Goal: Transaction & Acquisition: Purchase product/service

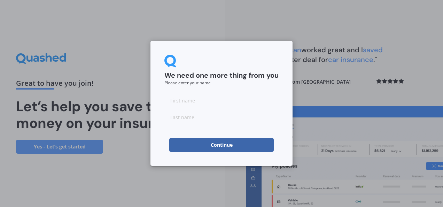
click at [177, 101] on input at bounding box center [222, 100] width 114 height 14
type input "[PERSON_NAME]"
type input "Good"
click at [218, 144] on button "Continue" at bounding box center [221, 145] width 105 height 14
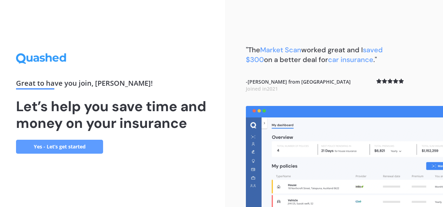
click at [64, 150] on link "Yes - Let’s get started" at bounding box center [59, 147] width 87 height 14
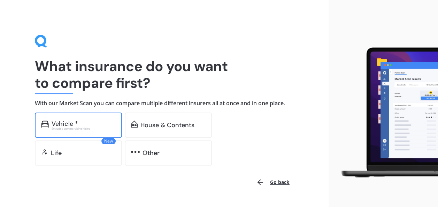
click at [72, 125] on div "Vehicle *" at bounding box center [65, 123] width 26 height 7
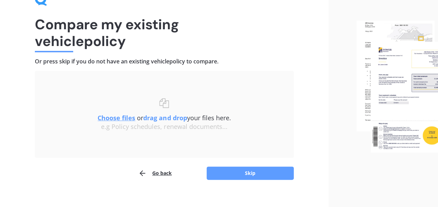
scroll to position [42, 0]
click at [256, 174] on button "Skip" at bounding box center [250, 172] width 87 height 13
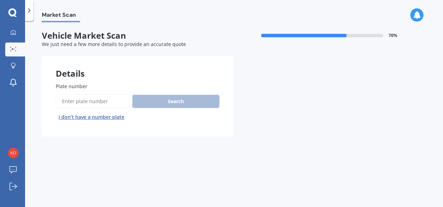
click at [72, 104] on input "Plate number" at bounding box center [93, 101] width 74 height 15
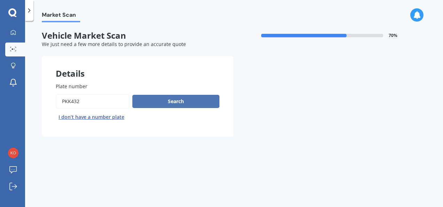
type input "pkk432"
click at [176, 105] on button "Search" at bounding box center [175, 101] width 87 height 13
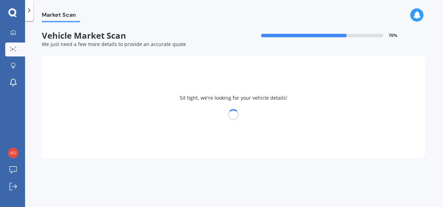
select select "TOYOTA"
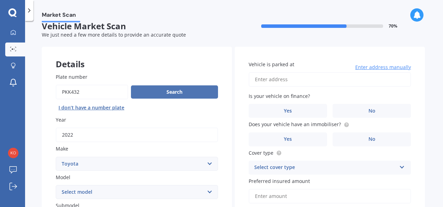
scroll to position [10, 0]
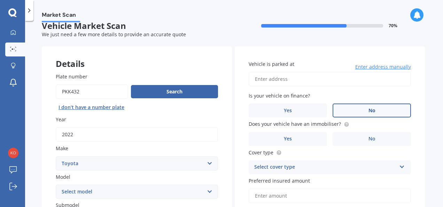
click at [375, 110] on label "No" at bounding box center [372, 111] width 78 height 14
click at [0, 0] on input "No" at bounding box center [0, 0] width 0 height 0
click at [277, 80] on input "Vehicle is parked at" at bounding box center [330, 79] width 162 height 15
type input "[STREET_ADDRESS]"
select select "27"
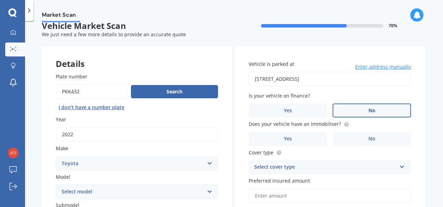
select select "06"
select select "1956"
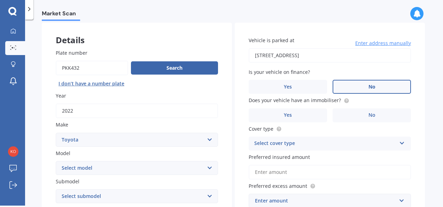
scroll to position [57, 0]
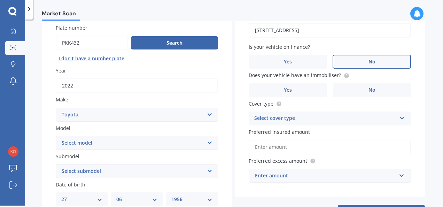
click at [400, 119] on icon at bounding box center [402, 116] width 6 height 5
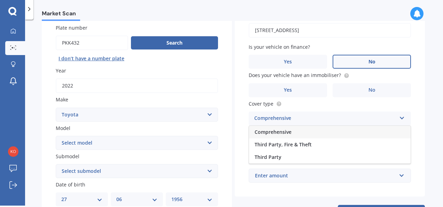
click at [293, 134] on div "Comprehensive" at bounding box center [330, 132] width 162 height 13
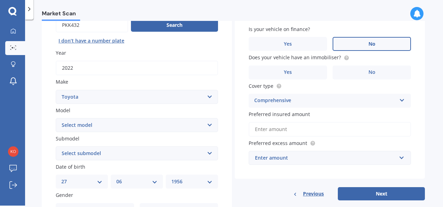
scroll to position [80, 0]
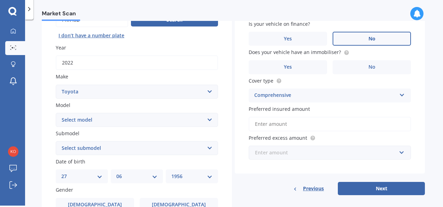
click at [401, 153] on input "text" at bounding box center [328, 152] width 156 height 13
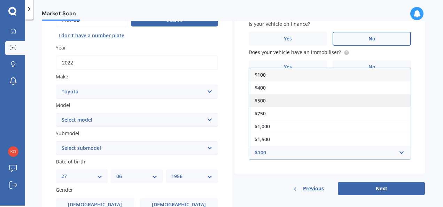
click at [263, 99] on span "$500" at bounding box center [260, 100] width 11 height 7
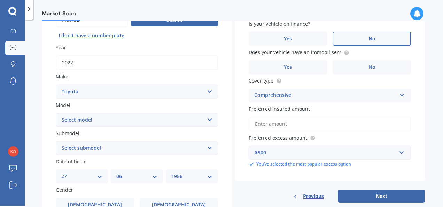
click at [275, 123] on input "Preferred insured amount" at bounding box center [330, 124] width 162 height 15
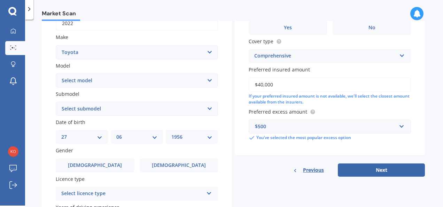
scroll to position [124, 0]
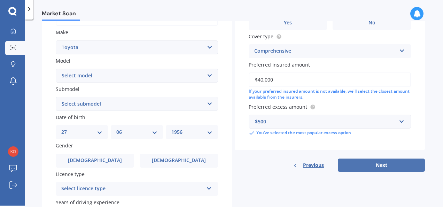
type input "$40,000"
click at [388, 167] on button "Next" at bounding box center [381, 165] width 87 height 13
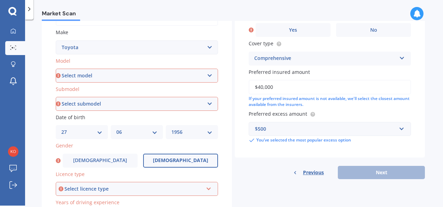
click at [181, 161] on span "[DEMOGRAPHIC_DATA]" at bounding box center [180, 161] width 55 height 6
click at [0, 0] on input "[DEMOGRAPHIC_DATA]" at bounding box center [0, 0] width 0 height 0
click at [208, 190] on icon at bounding box center [209, 187] width 6 height 5
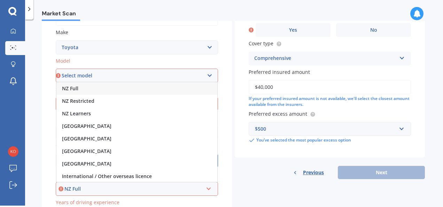
click at [66, 87] on span "NZ Full" at bounding box center [70, 88] width 16 height 7
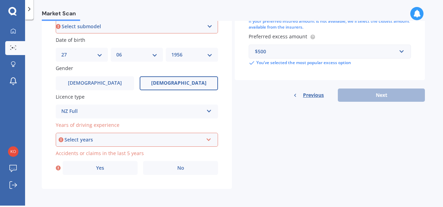
scroll to position [204, 0]
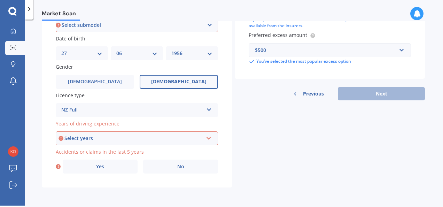
click at [208, 138] on icon at bounding box center [209, 137] width 6 height 5
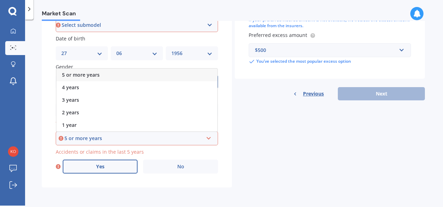
click at [102, 169] on span "Yes" at bounding box center [100, 167] width 8 height 6
click at [0, 0] on input "Yes" at bounding box center [0, 0] width 0 height 0
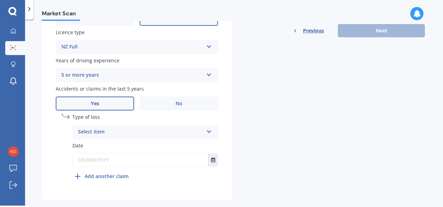
scroll to position [270, 0]
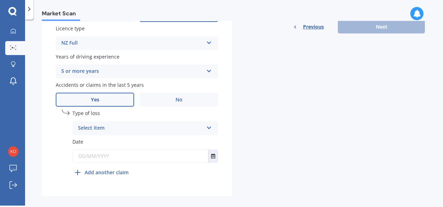
click at [208, 129] on icon at bounding box center [209, 126] width 6 height 5
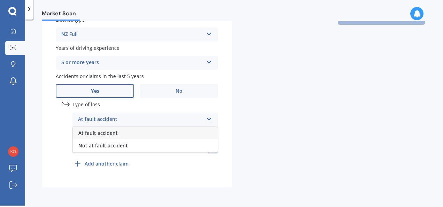
click at [99, 133] on span "At fault accident" at bounding box center [97, 133] width 39 height 7
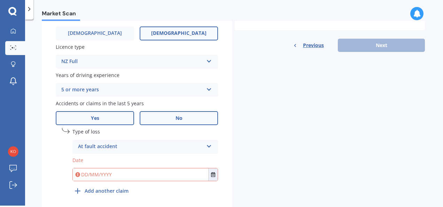
click at [176, 121] on span "No" at bounding box center [179, 118] width 7 height 6
click at [0, 0] on input "No" at bounding box center [0, 0] width 0 height 0
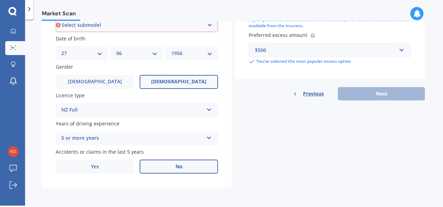
click at [176, 162] on label "No" at bounding box center [179, 167] width 78 height 14
click at [0, 0] on input "No" at bounding box center [0, 0] width 0 height 0
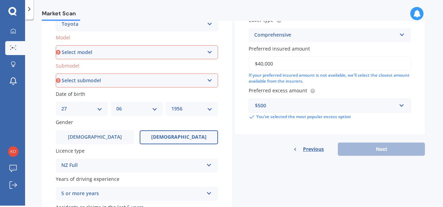
scroll to position [144, 0]
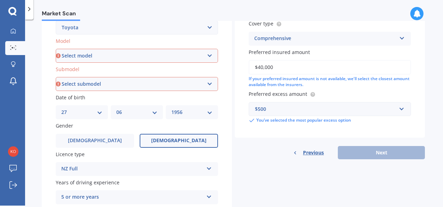
click at [385, 149] on div "Previous Next" at bounding box center [330, 152] width 190 height 13
click at [407, 184] on div "Details Plate number Search I don’t have a number plate Year [DATE] Make Select…" at bounding box center [233, 78] width 383 height 336
click at [213, 59] on select "Select model 4 Runner 86 [PERSON_NAME] Alphard Altezza Aqua Aristo Aurion Auris…" at bounding box center [137, 56] width 162 height 14
select select "RAV-4"
click at [56, 49] on select "Select model 4 Runner 86 [PERSON_NAME] Alphard Altezza Aqua Aristo Aurion Auris…" at bounding box center [137, 56] width 162 height 14
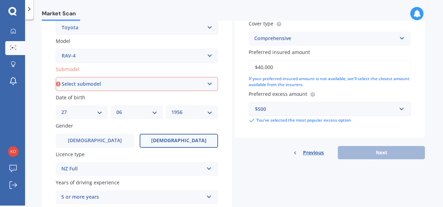
click at [213, 89] on select "Select submodel Diesel EV GX SUV 2.2/4WD/6AT Hybrid Hybrid 2WD Petrol" at bounding box center [137, 84] width 162 height 14
select select "HYBRID"
click at [56, 77] on select "Select submodel Diesel EV GX SUV 2.2/4WD/6AT Hybrid Hybrid 2WD Petrol" at bounding box center [137, 84] width 162 height 14
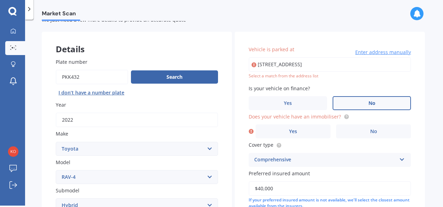
scroll to position [22, 0]
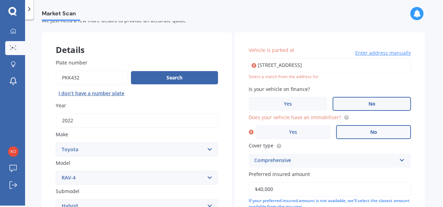
click at [371, 131] on span "No" at bounding box center [373, 132] width 7 height 6
click at [0, 0] on input "No" at bounding box center [0, 0] width 0 height 0
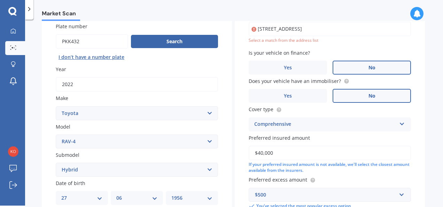
scroll to position [59, 0]
click at [303, 98] on label "Yes" at bounding box center [288, 96] width 78 height 14
click at [0, 0] on input "Yes" at bounding box center [0, 0] width 0 height 0
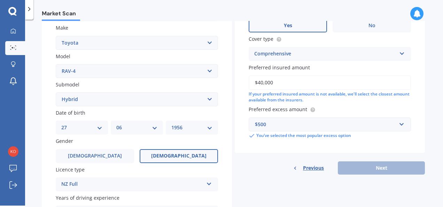
scroll to position [130, 0]
click at [385, 166] on div "Previous Next" at bounding box center [330, 167] width 190 height 13
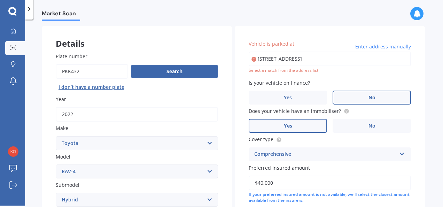
scroll to position [0, 0]
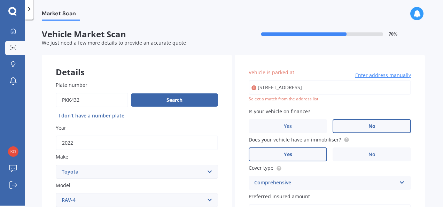
click at [295, 90] on input "[STREET_ADDRESS]" at bounding box center [330, 87] width 162 height 15
click at [343, 88] on input "[STREET_ADDRESS]" at bounding box center [330, 87] width 162 height 15
type input "1"
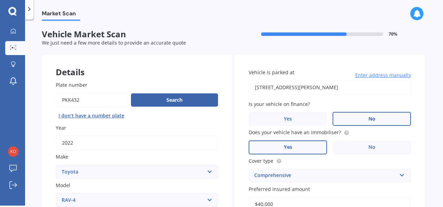
click at [374, 89] on input "[STREET_ADDRESS][PERSON_NAME]" at bounding box center [330, 87] width 162 height 15
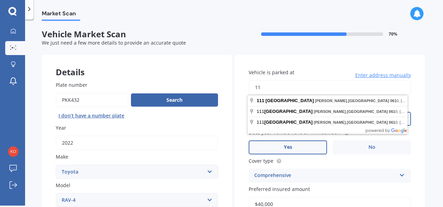
type input "1"
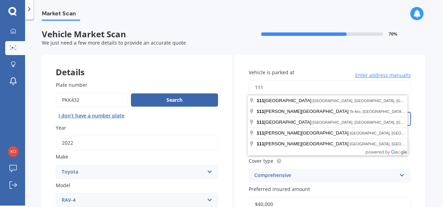
click at [385, 89] on input "111" at bounding box center [330, 87] width 162 height 15
click at [382, 89] on input "111" at bounding box center [330, 87] width 162 height 15
type input "1"
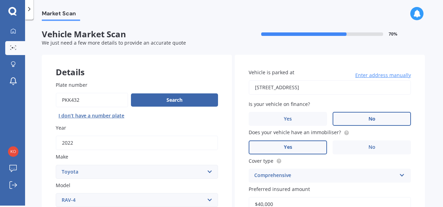
type input "[STREET_ADDRESS]"
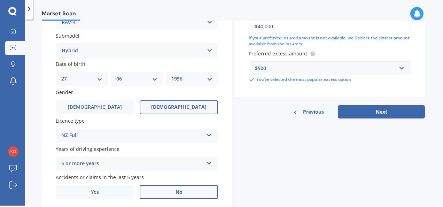
scroll to position [176, 0]
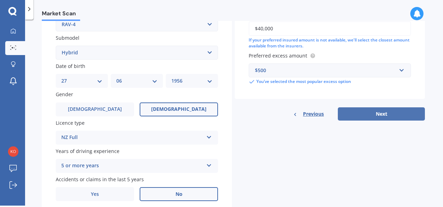
click at [384, 113] on button "Next" at bounding box center [381, 113] width 87 height 13
select select "27"
select select "06"
select select "1956"
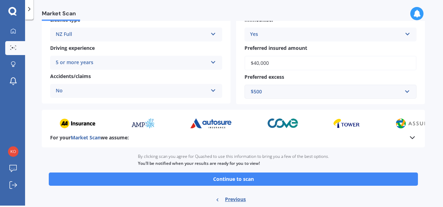
scroll to position [153, 0]
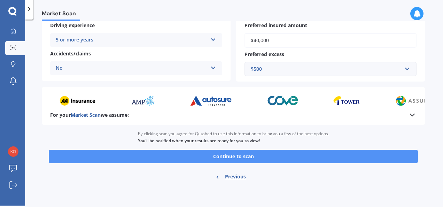
click at [252, 156] on button "Continue to scan" at bounding box center [233, 156] width 369 height 13
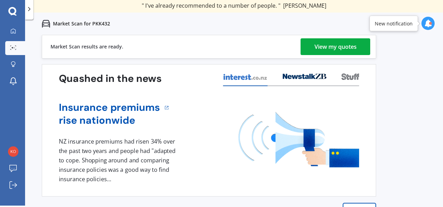
click at [339, 47] on div "View my quotes" at bounding box center [336, 46] width 42 height 17
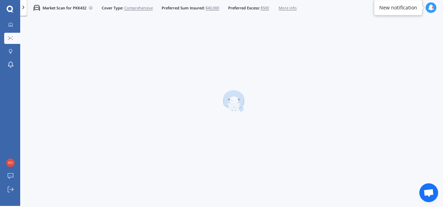
scroll to position [1, 0]
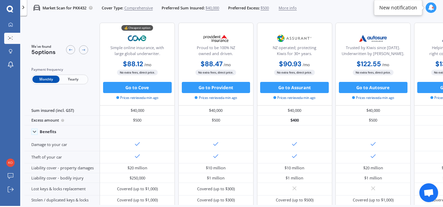
click at [76, 79] on span "Yearly" at bounding box center [73, 79] width 27 height 7
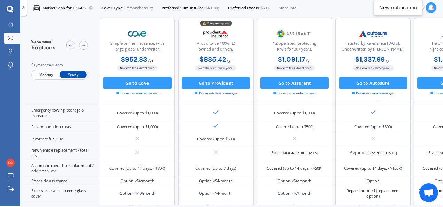
scroll to position [339, 0]
